Goal: Task Accomplishment & Management: Complete application form

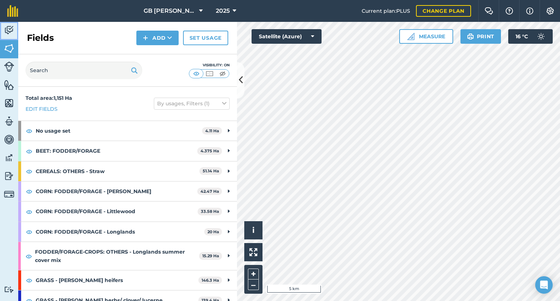
click at [6, 35] on img at bounding box center [9, 30] width 10 height 11
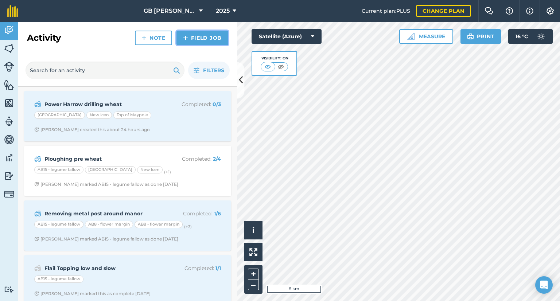
click at [198, 39] on link "Field Job" at bounding box center [203, 38] width 52 height 15
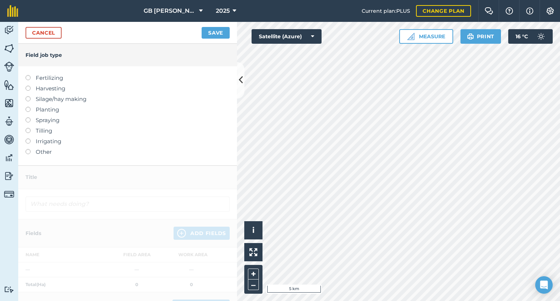
click at [54, 89] on label "Harvesting" at bounding box center [128, 88] width 204 height 9
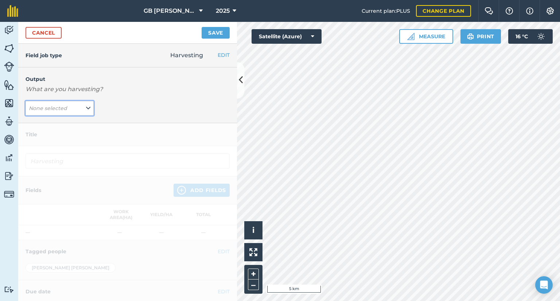
click at [33, 111] on em "None selected" at bounding box center [48, 108] width 38 height 7
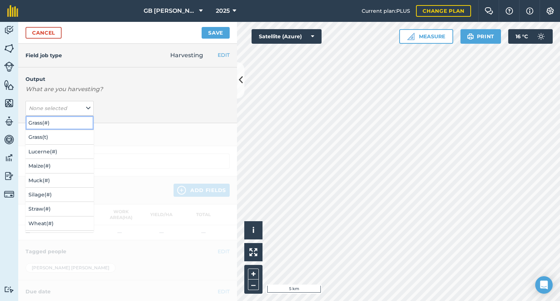
click at [42, 124] on button "Grass ( # )" at bounding box center [60, 123] width 68 height 14
type input "Harvesting Grass"
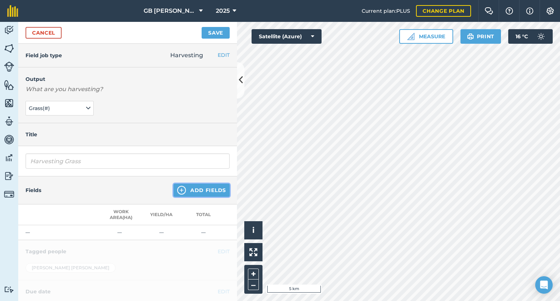
click at [187, 191] on button "Add Fields" at bounding box center [202, 190] width 56 height 13
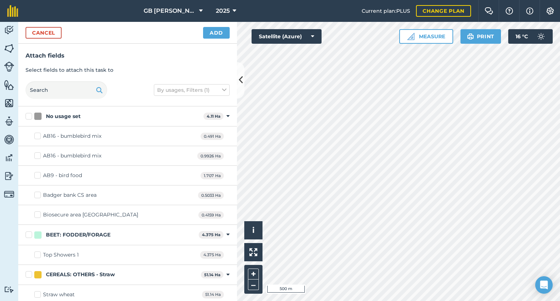
checkbox input "true"
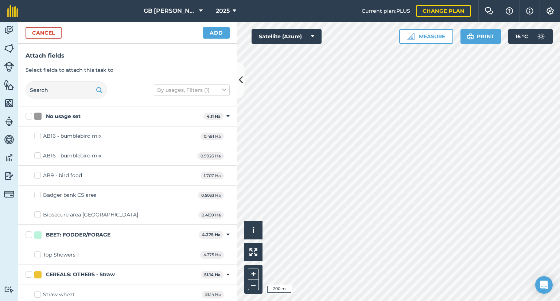
checkbox input "true"
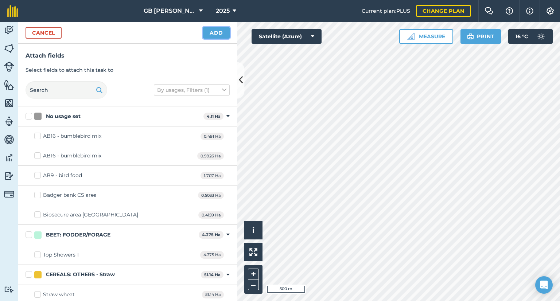
click at [213, 34] on button "Add" at bounding box center [216, 33] width 27 height 12
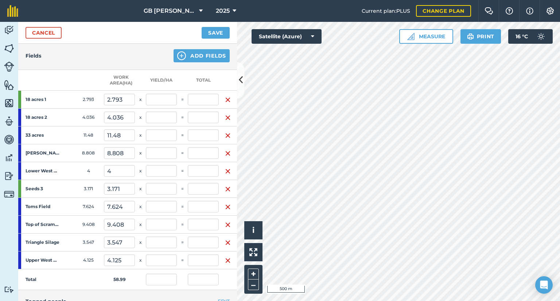
scroll to position [146, 0]
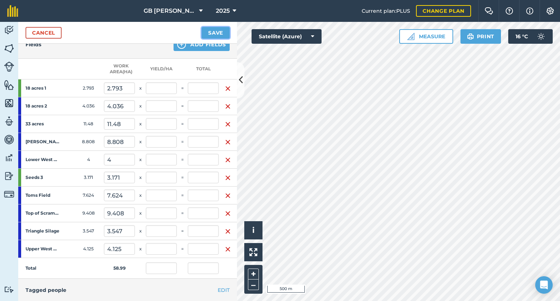
click at [211, 36] on button "Save" at bounding box center [216, 33] width 28 height 12
drag, startPoint x: 186, startPoint y: 192, endPoint x: 228, endPoint y: 318, distance: 133.3
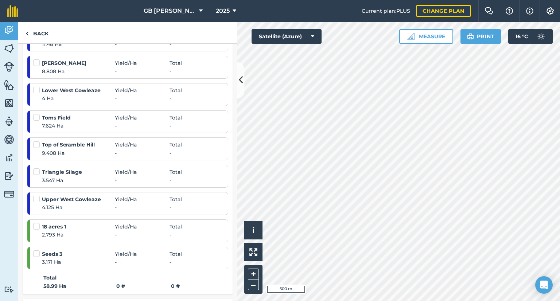
scroll to position [219, 0]
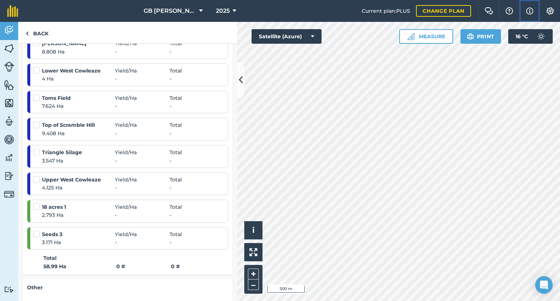
click at [534, 15] on button "Info" at bounding box center [529, 11] width 20 height 22
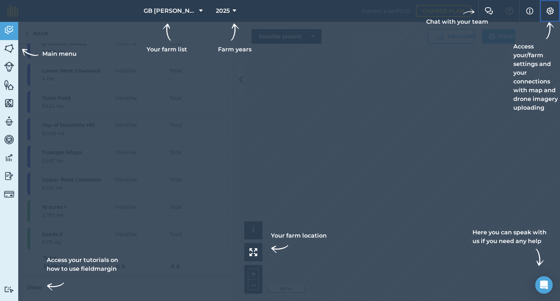
click at [559, 13] on button "Settings" at bounding box center [550, 11] width 20 height 22
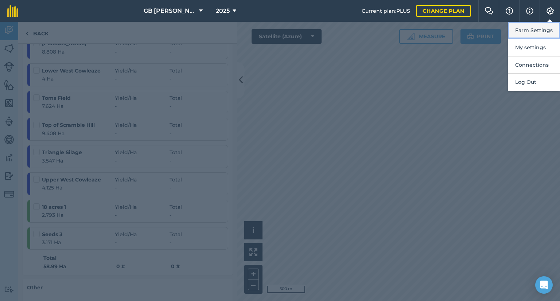
click at [542, 32] on button "Farm Settings" at bounding box center [534, 30] width 52 height 17
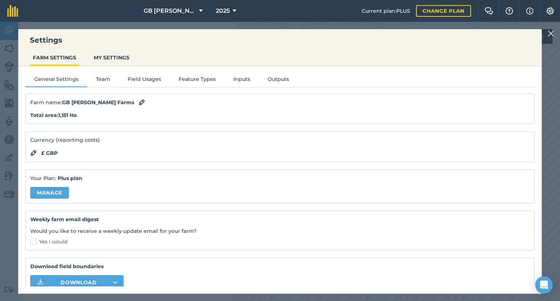
click at [111, 88] on div "General Settings Team Field Usages Feature Types Inputs Outputs Farm name : GB …" at bounding box center [280, 176] width 524 height 220
click at [111, 78] on button "Team" at bounding box center [103, 80] width 32 height 11
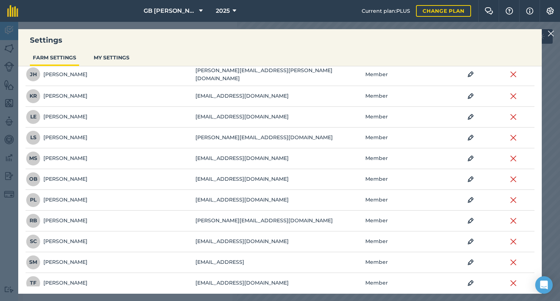
scroll to position [337, 0]
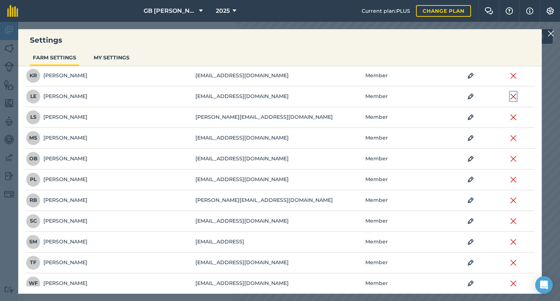
click at [510, 92] on img at bounding box center [513, 96] width 7 height 9
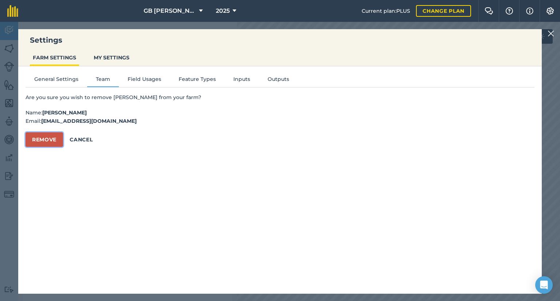
click at [47, 139] on button "Remove" at bounding box center [45, 139] width 38 height 15
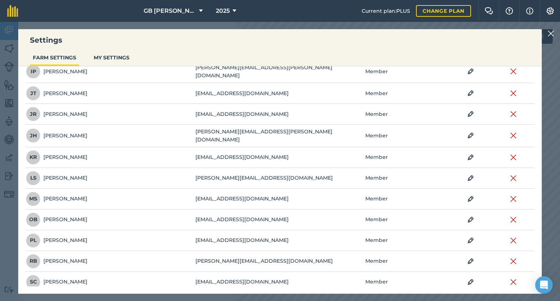
scroll to position [316, 0]
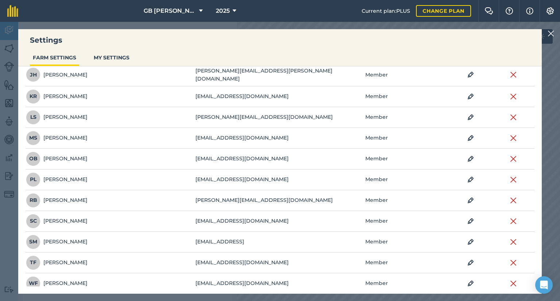
click at [554, 34] on img at bounding box center [551, 33] width 7 height 9
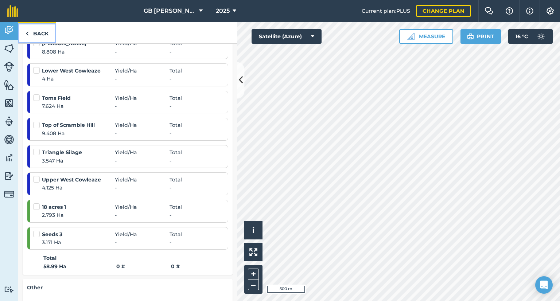
click at [43, 27] on link "Back" at bounding box center [37, 33] width 38 height 22
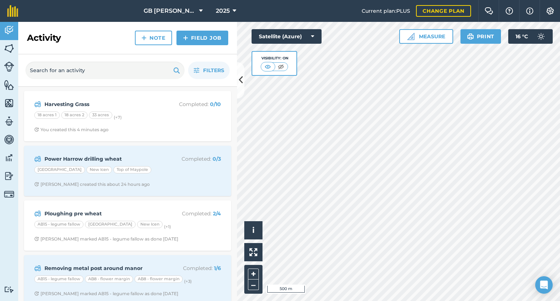
scroll to position [109, 0]
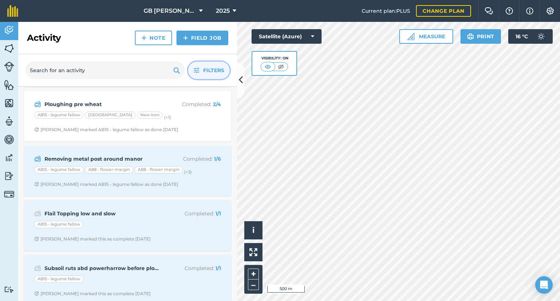
click at [204, 68] on span "Filters" at bounding box center [213, 70] width 21 height 8
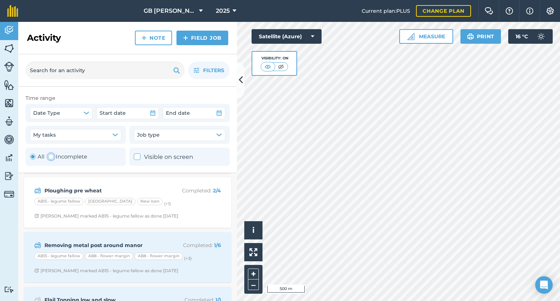
click at [74, 158] on label "Incomplete" at bounding box center [67, 156] width 39 height 9
radio input "false"
radio input "true"
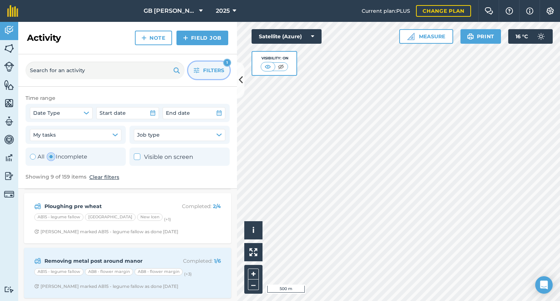
click at [202, 76] on button "Filters 1" at bounding box center [209, 71] width 42 height 18
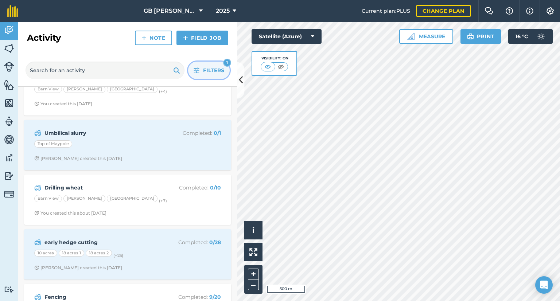
scroll to position [146, 0]
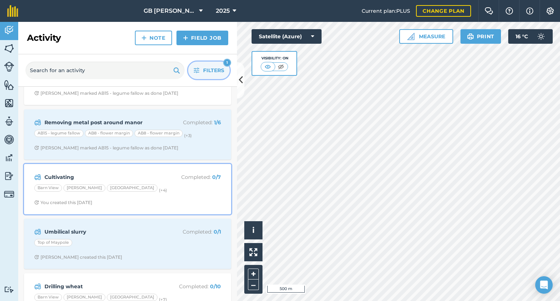
click at [162, 204] on span "You created this [DATE]" at bounding box center [127, 203] width 187 height 6
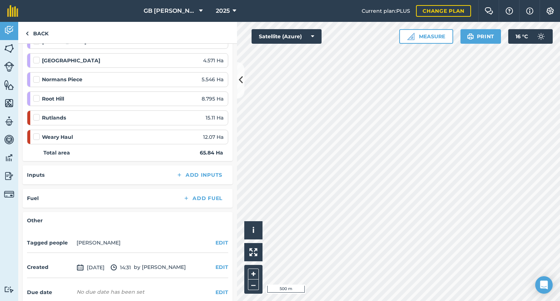
scroll to position [36, 0]
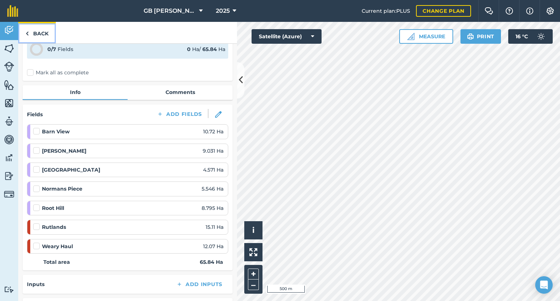
click at [40, 27] on link "Back" at bounding box center [37, 33] width 38 height 22
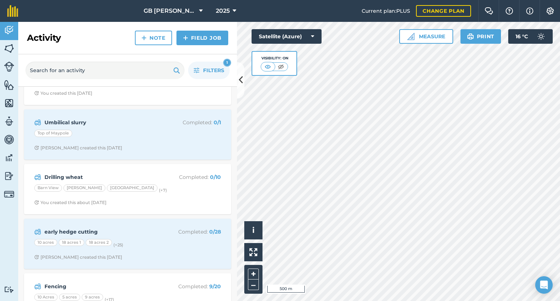
scroll to position [281, 0]
